Goal: Transaction & Acquisition: Book appointment/travel/reservation

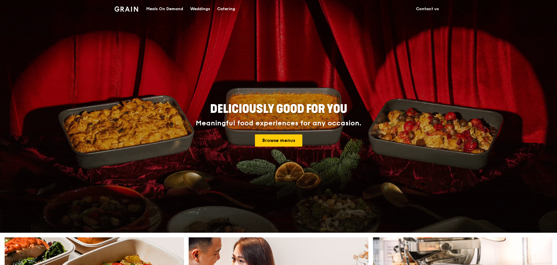
click at [229, 8] on div "Catering" at bounding box center [226, 8] width 18 height 17
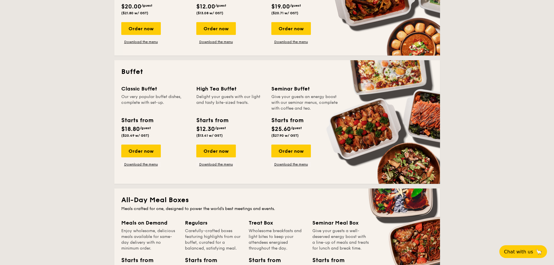
scroll to position [175, 0]
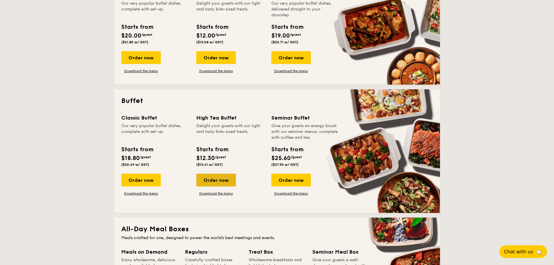
click at [223, 179] on div "Order now" at bounding box center [216, 180] width 40 height 13
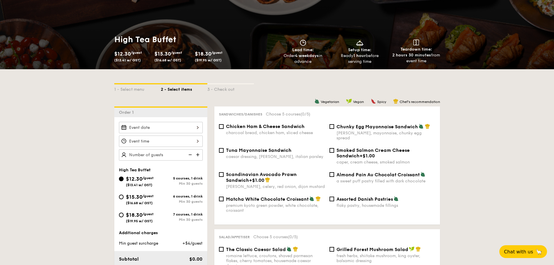
scroll to position [58, 0]
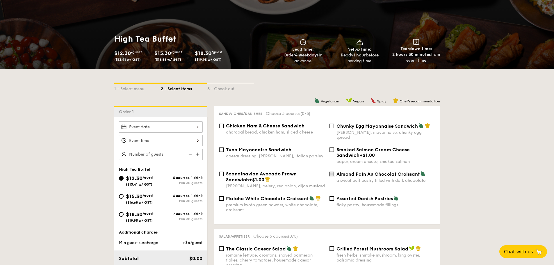
click at [333, 172] on input "Almond Pain Au Chocolat Croissant a sweet puff pastry filled with dark chocolate" at bounding box center [332, 174] width 5 height 5
checkbox input "true"
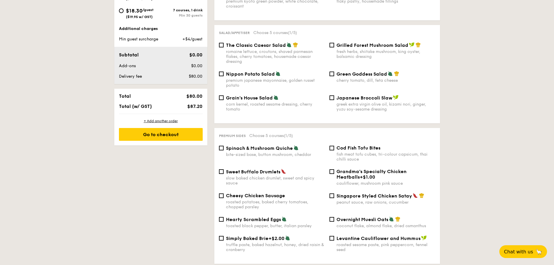
scroll to position [291, 0]
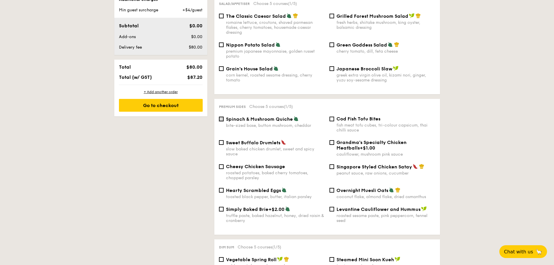
click at [221, 117] on input "Spinach & Mushroom Quiche bite-sized base, button mushroom, cheddar" at bounding box center [221, 119] width 5 height 5
checkbox input "true"
click at [335, 116] on div "Cod Fish Tofu Bites fish meat tofu cubes, tri-colour capsicum, thai chilli sauce" at bounding box center [382, 124] width 111 height 17
click at [331, 117] on input "Cod Fish Tofu Bites fish meat tofu cubes, tri-colour capsicum, thai chilli sauce" at bounding box center [332, 119] width 5 height 5
checkbox input "true"
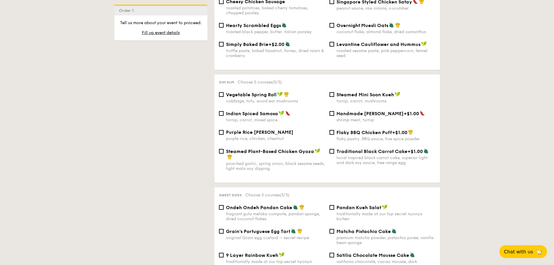
scroll to position [465, 0]
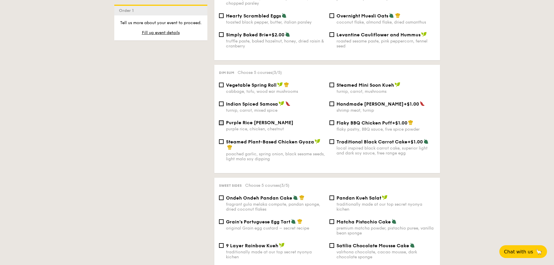
click at [223, 120] on input "Purple Rice Loh Mai Kai purple rice, chicken, chestnut" at bounding box center [221, 122] width 5 height 5
checkbox input "true"
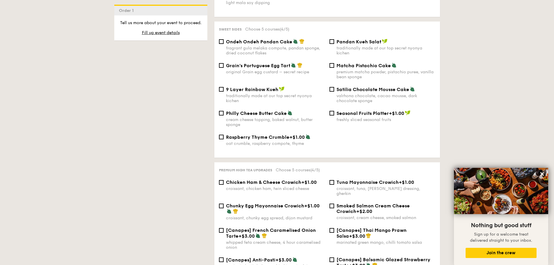
scroll to position [611, 0]
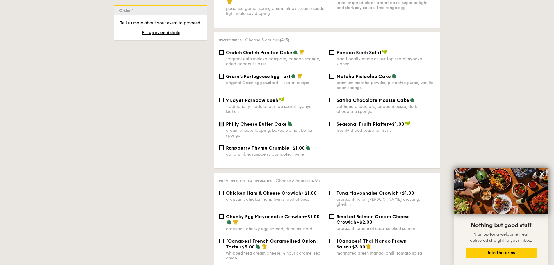
click at [220, 122] on input "Philly Cheese Butter Cake cream cheese topping, baked walnut, butter sponge" at bounding box center [221, 124] width 5 height 5
checkbox input "true"
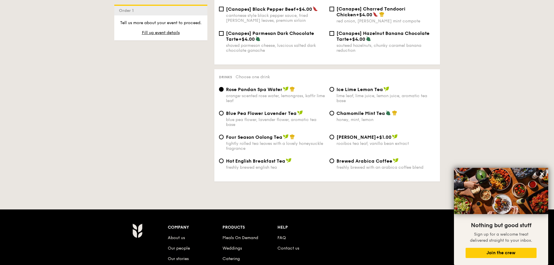
scroll to position [873, 0]
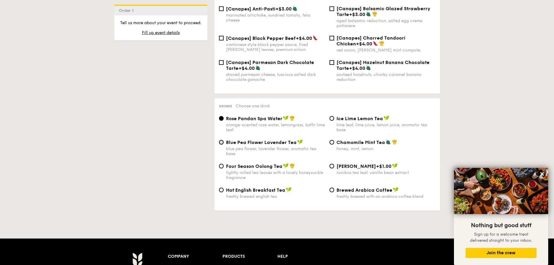
click at [223, 139] on div "Blue Pea Flower Lavender Tea blue pea flower, lavender flower, aromatic tea base" at bounding box center [272, 147] width 111 height 17
click at [225, 139] on div "Blue Pea Flower Lavender Tea blue pea flower, lavender flower, aromatic tea base" at bounding box center [272, 147] width 111 height 17
click at [220, 140] on input "Blue Pea Flower Lavender Tea blue pea flower, lavender flower, aromatic tea base" at bounding box center [221, 142] width 5 height 5
radio input "true"
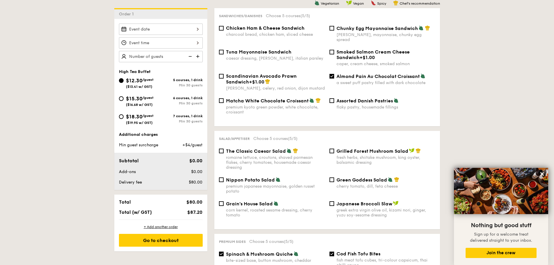
scroll to position [154, 0]
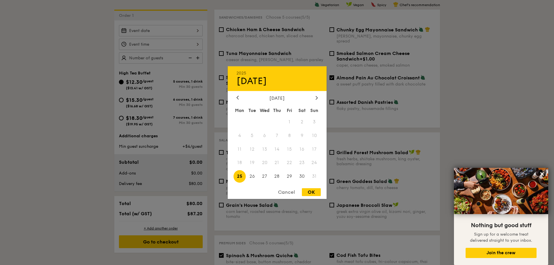
click at [184, 30] on div "2025 Aug 25 August 2025 Mon Tue Wed Thu Fri Sat Sun 1 2 3 4 5 6 7 8 9 10 11 12 …" at bounding box center [161, 30] width 84 height 11
click at [315, 96] on div at bounding box center [316, 98] width 5 height 6
click at [236, 136] on span "6" at bounding box center [240, 135] width 13 height 13
click at [316, 194] on div "OK" at bounding box center [311, 192] width 19 height 8
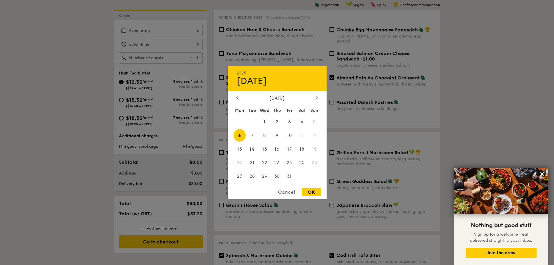
type input "Oct 06, 2025"
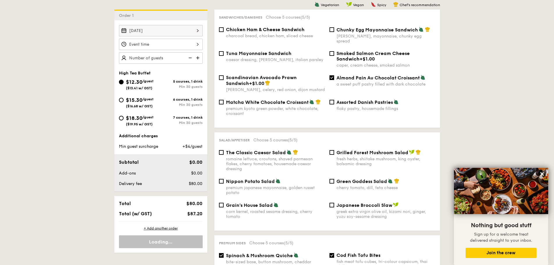
click at [162, 45] on div at bounding box center [277, 132] width 554 height 265
click at [182, 46] on div at bounding box center [161, 44] width 84 height 11
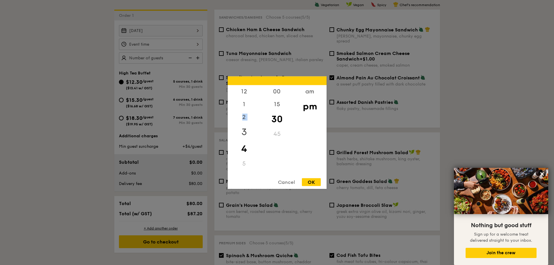
drag, startPoint x: 236, startPoint y: 119, endPoint x: 239, endPoint y: 137, distance: 17.7
click at [239, 137] on div "12 1 2 3 4 5 6 7 8 9 10 11" at bounding box center [244, 129] width 33 height 89
click at [244, 107] on div "1" at bounding box center [244, 106] width 33 height 17
click at [245, 118] on div "2" at bounding box center [244, 123] width 33 height 17
drag, startPoint x: 274, startPoint y: 118, endPoint x: 274, endPoint y: 141, distance: 23.3
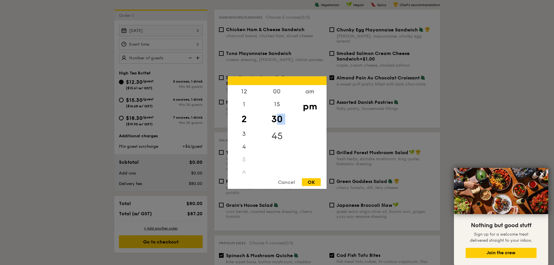
click at [274, 141] on div "00 15 30 45" at bounding box center [277, 129] width 33 height 89
click at [278, 94] on div "00" at bounding box center [277, 93] width 33 height 17
click at [313, 110] on div "pm" at bounding box center [310, 106] width 33 height 17
click at [313, 180] on div "OK" at bounding box center [311, 182] width 19 height 8
type input "2:00PM"
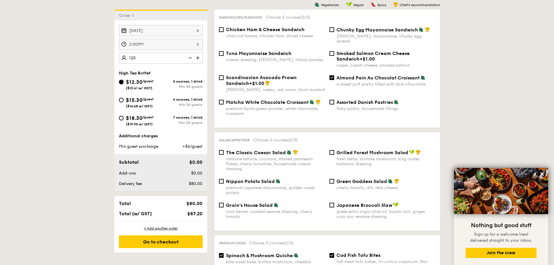
type input "125 guests"
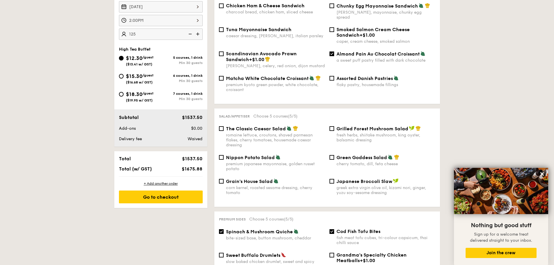
scroll to position [242, 0]
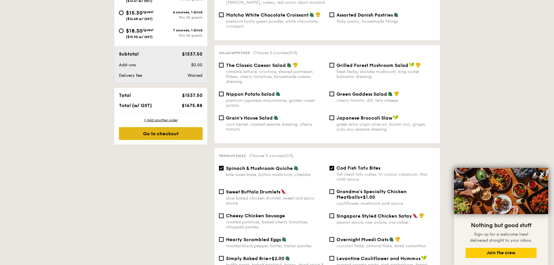
click at [167, 136] on div "Go to checkout" at bounding box center [161, 133] width 84 height 13
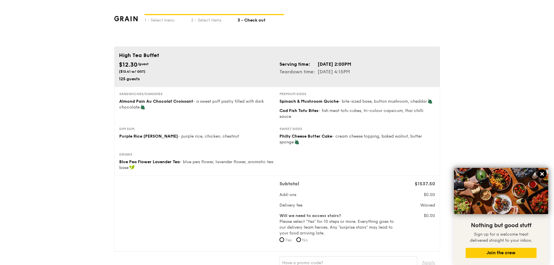
click at [542, 175] on icon at bounding box center [542, 173] width 5 height 5
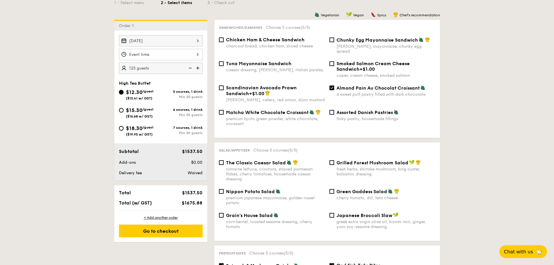
scroll to position [145, 0]
